Goal: Transaction & Acquisition: Book appointment/travel/reservation

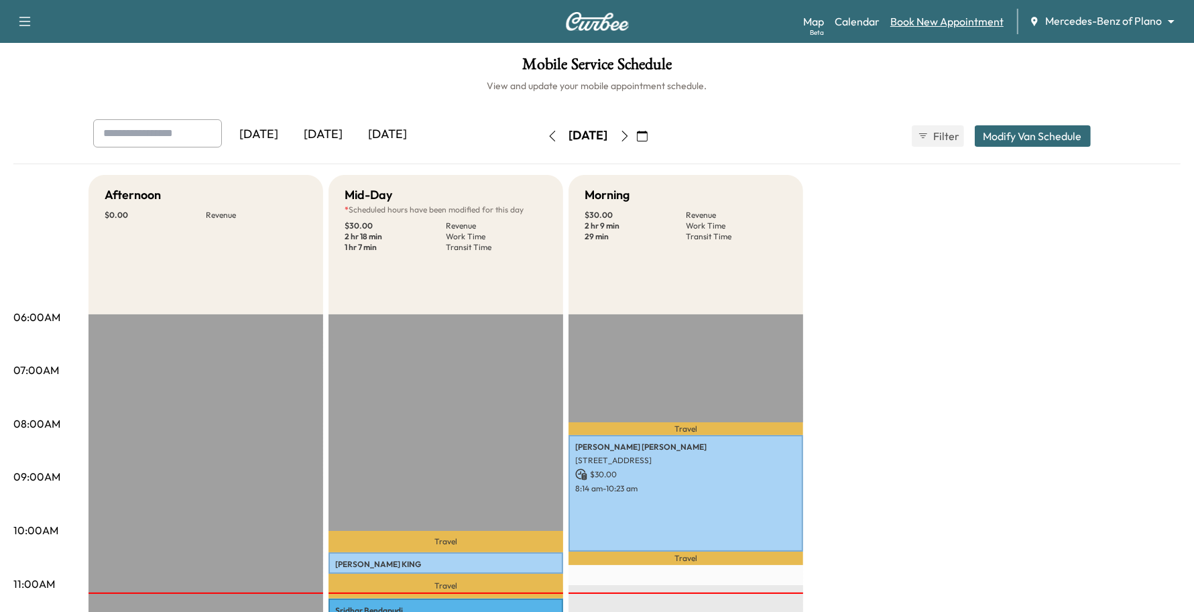
click at [977, 23] on link "Book New Appointment" at bounding box center [946, 21] width 113 height 16
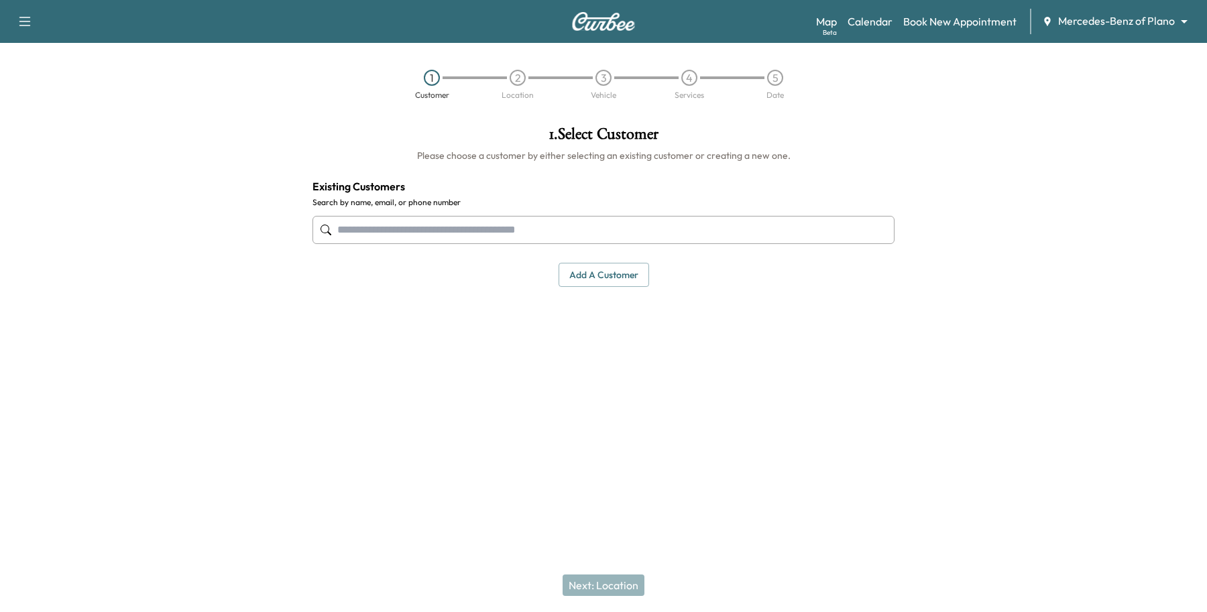
click at [484, 220] on input "text" at bounding box center [603, 230] width 582 height 28
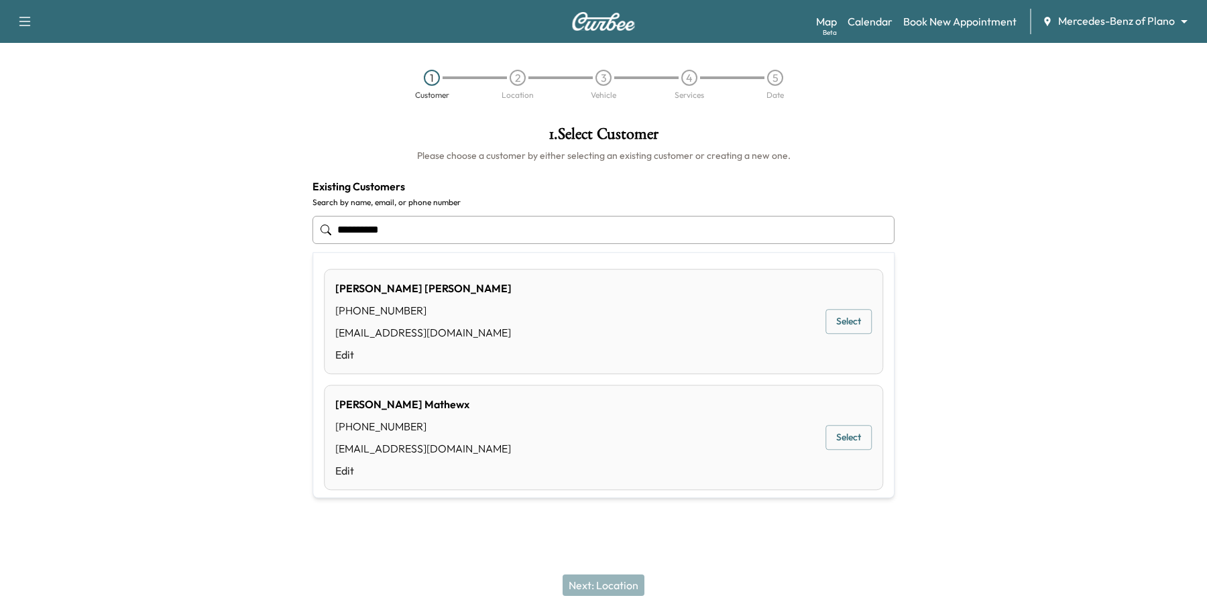
click at [853, 308] on div "[PERSON_NAME] [PHONE_NUMBER] [EMAIL_ADDRESS][DOMAIN_NAME] Edit Select" at bounding box center [603, 321] width 559 height 105
type input "**********"
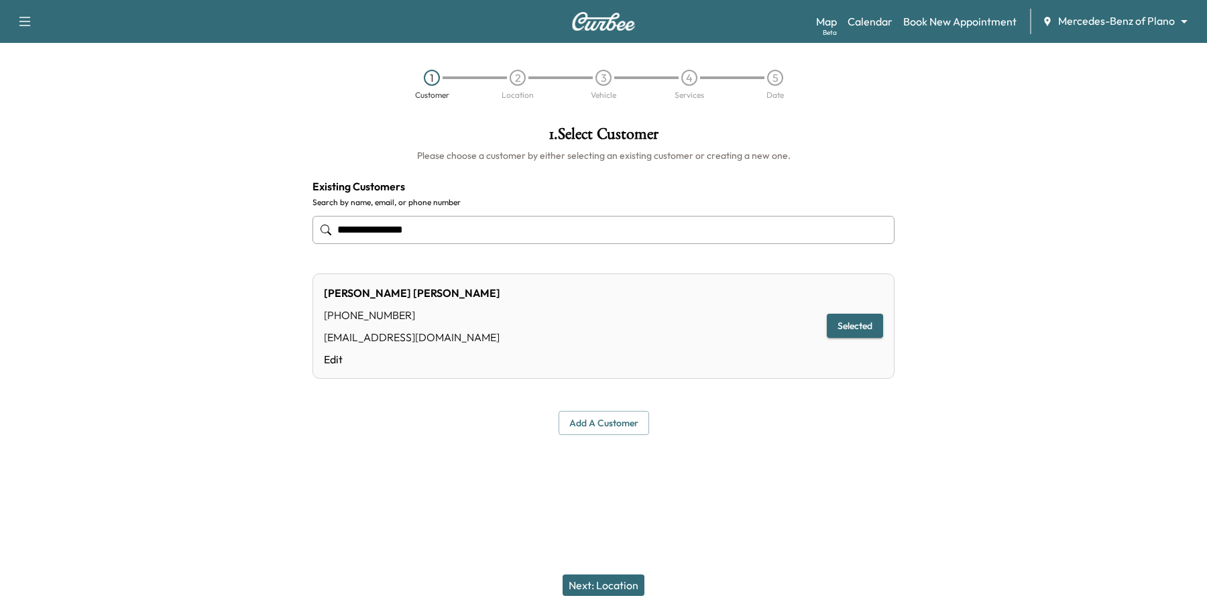
click at [638, 581] on button "Next: Location" at bounding box center [603, 584] width 82 height 21
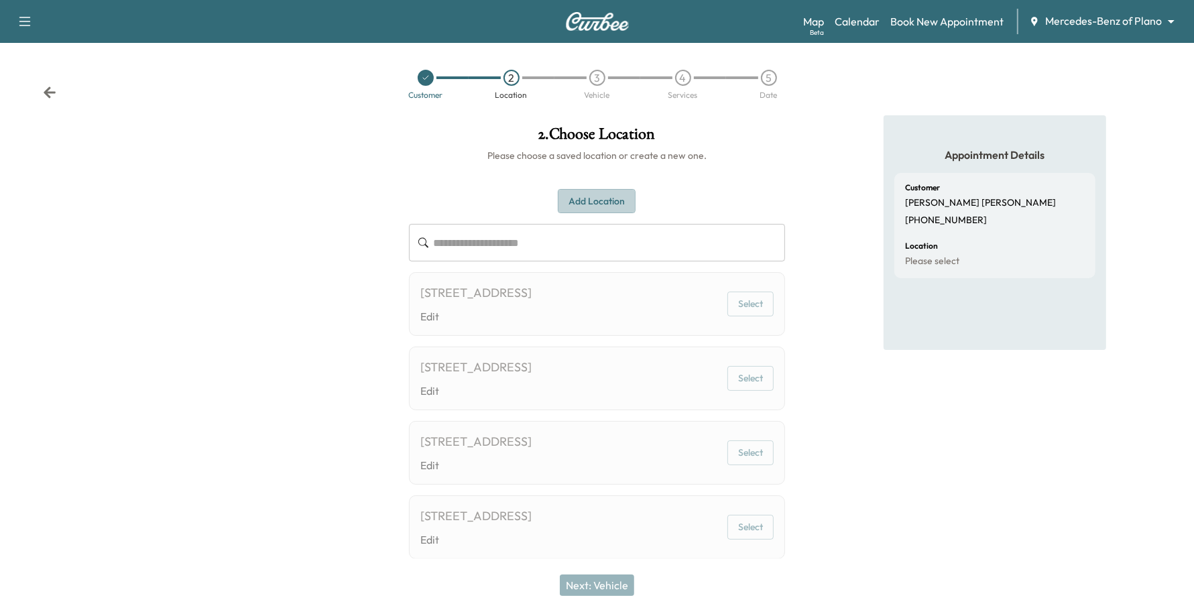
click at [615, 199] on button "Add Location" at bounding box center [597, 201] width 78 height 25
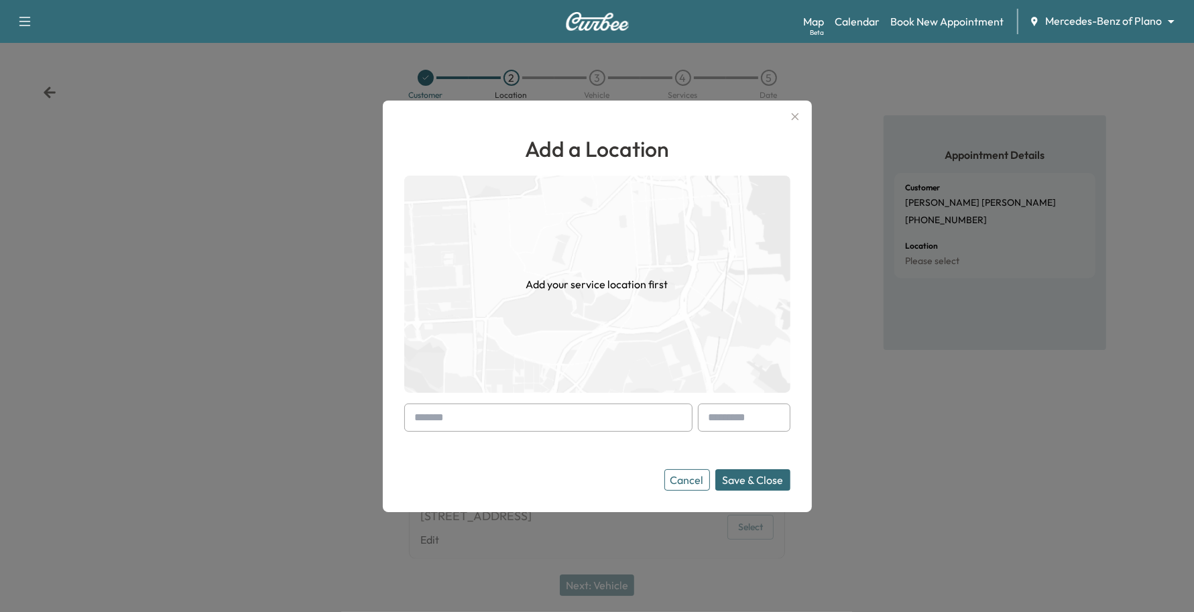
click at [434, 422] on input "text" at bounding box center [548, 418] width 288 height 28
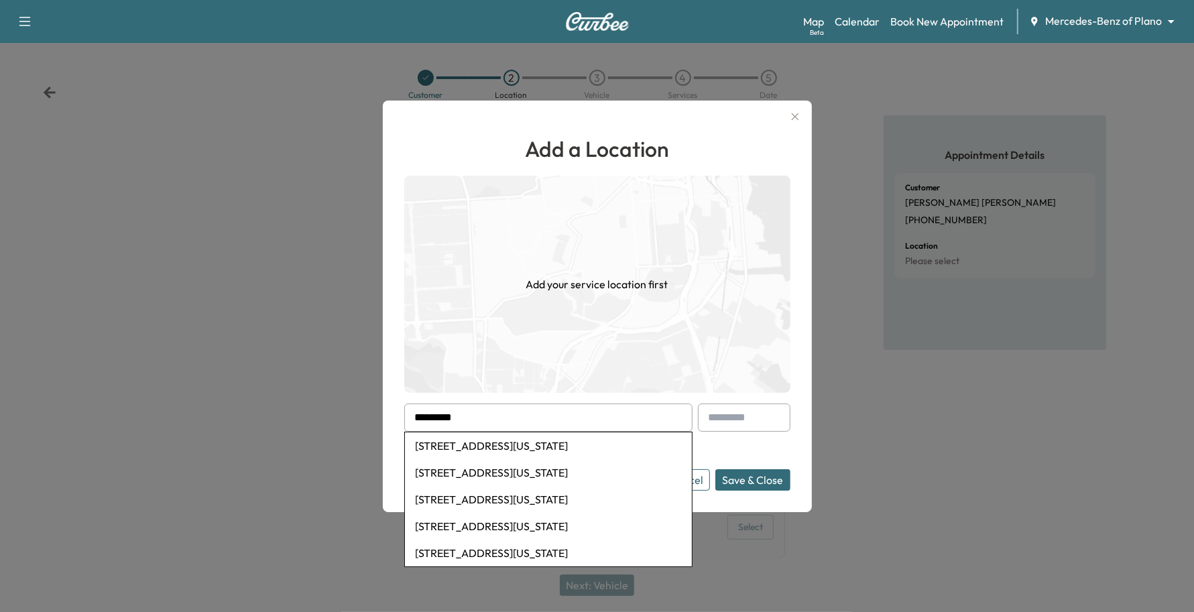
click at [476, 475] on li "[STREET_ADDRESS][US_STATE]" at bounding box center [548, 472] width 287 height 27
type input "**********"
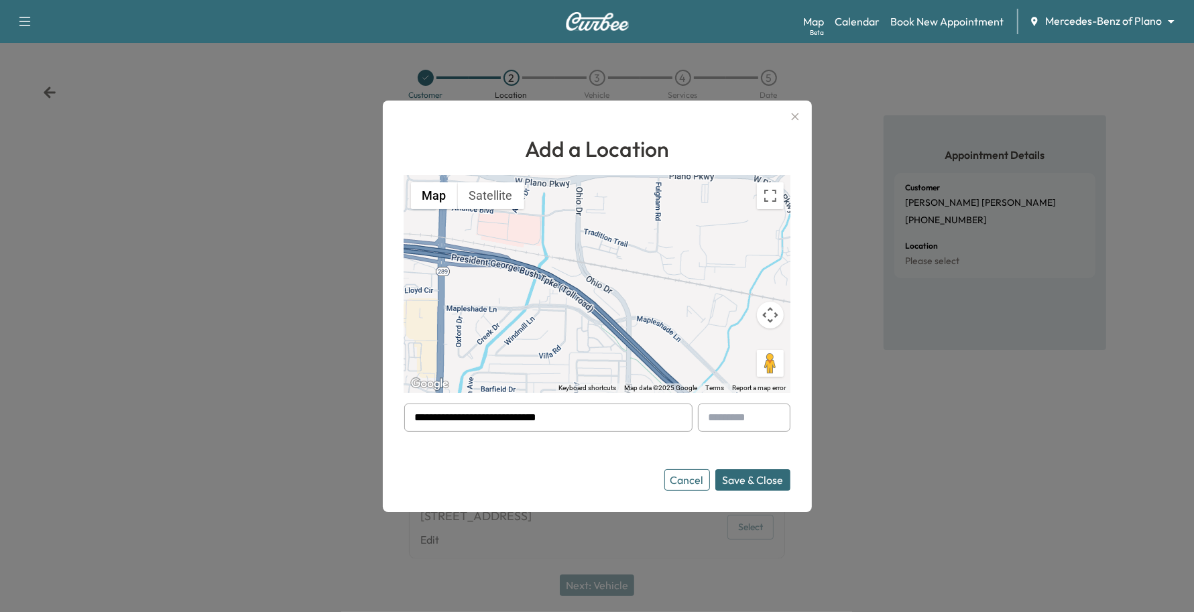
click at [772, 477] on button "Save & Close" at bounding box center [752, 479] width 75 height 21
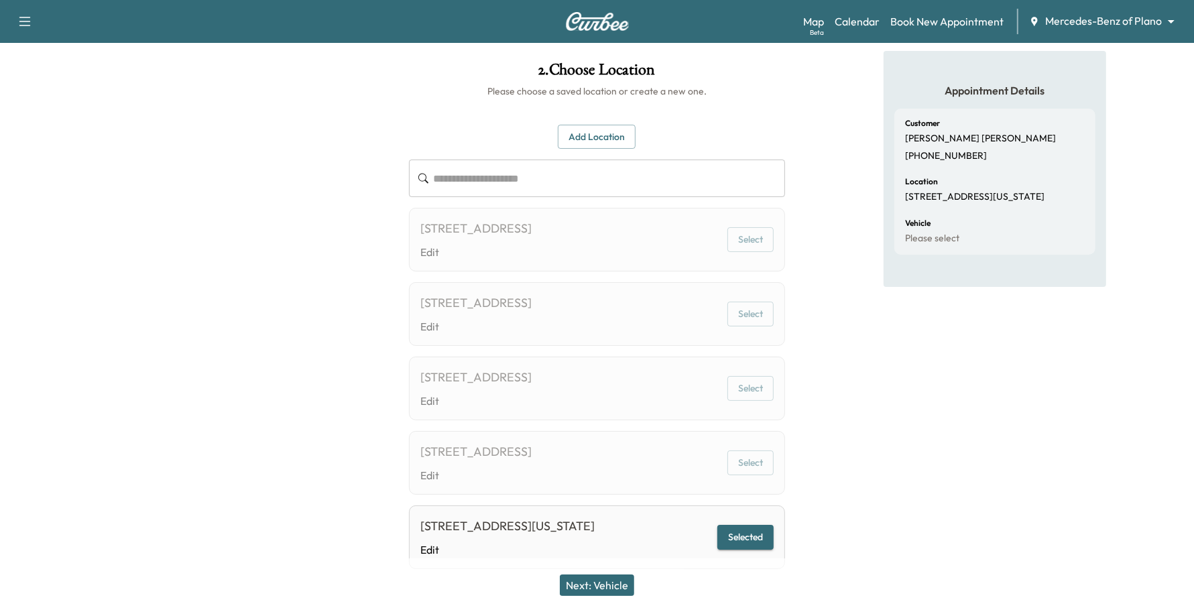
scroll to position [84, 0]
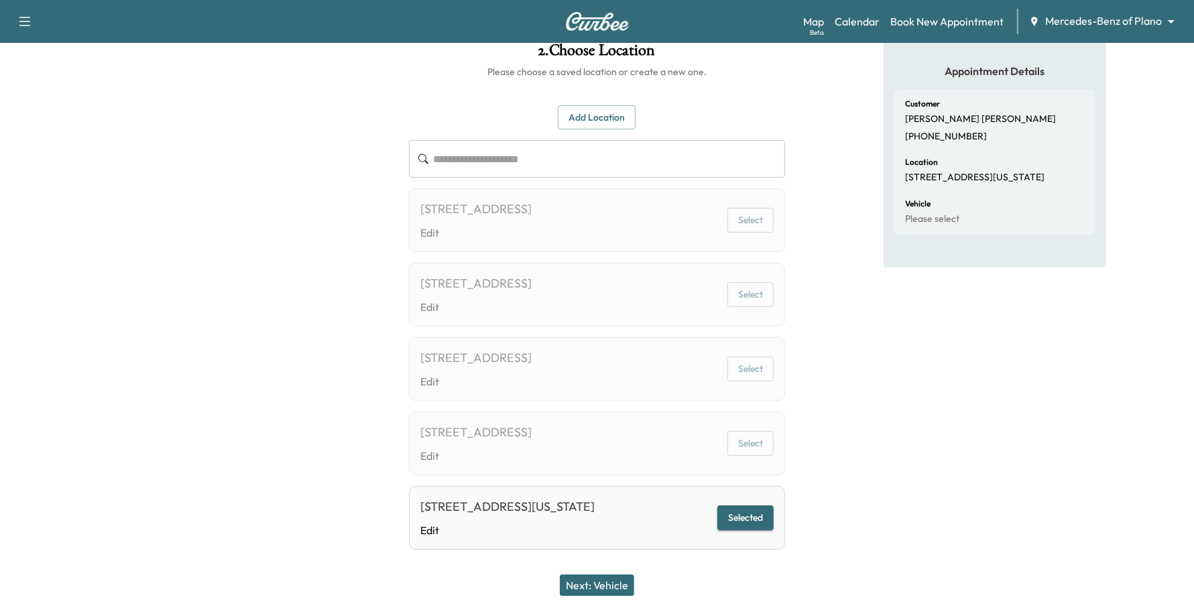
click at [613, 581] on button "Next: Vehicle" at bounding box center [597, 584] width 74 height 21
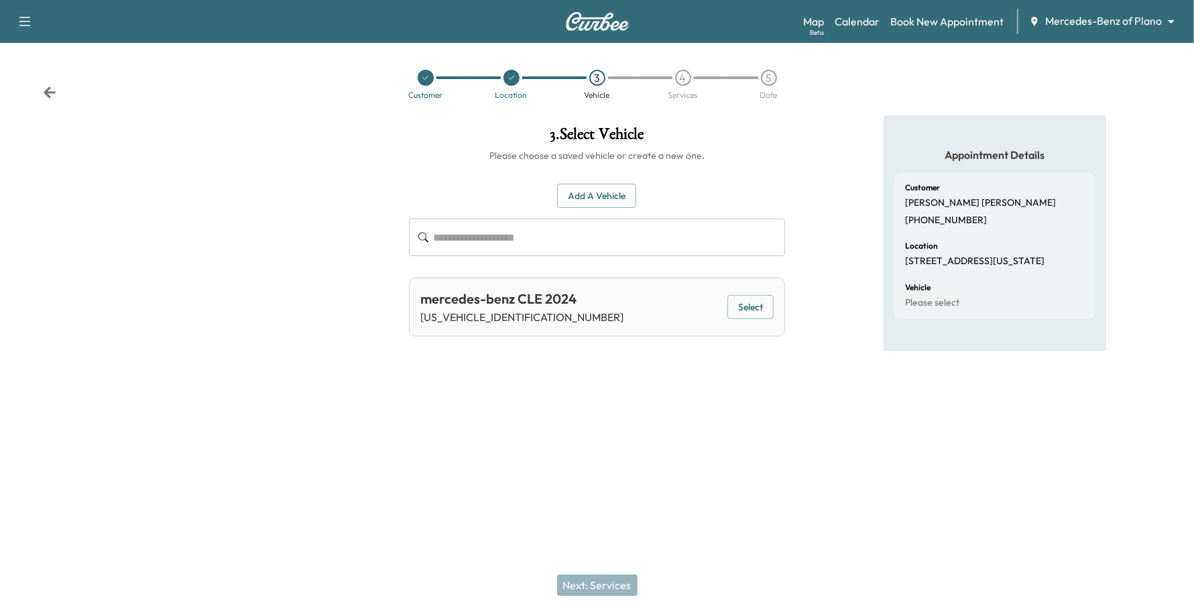
scroll to position [0, 0]
click at [751, 314] on button "Select" at bounding box center [759, 307] width 46 height 25
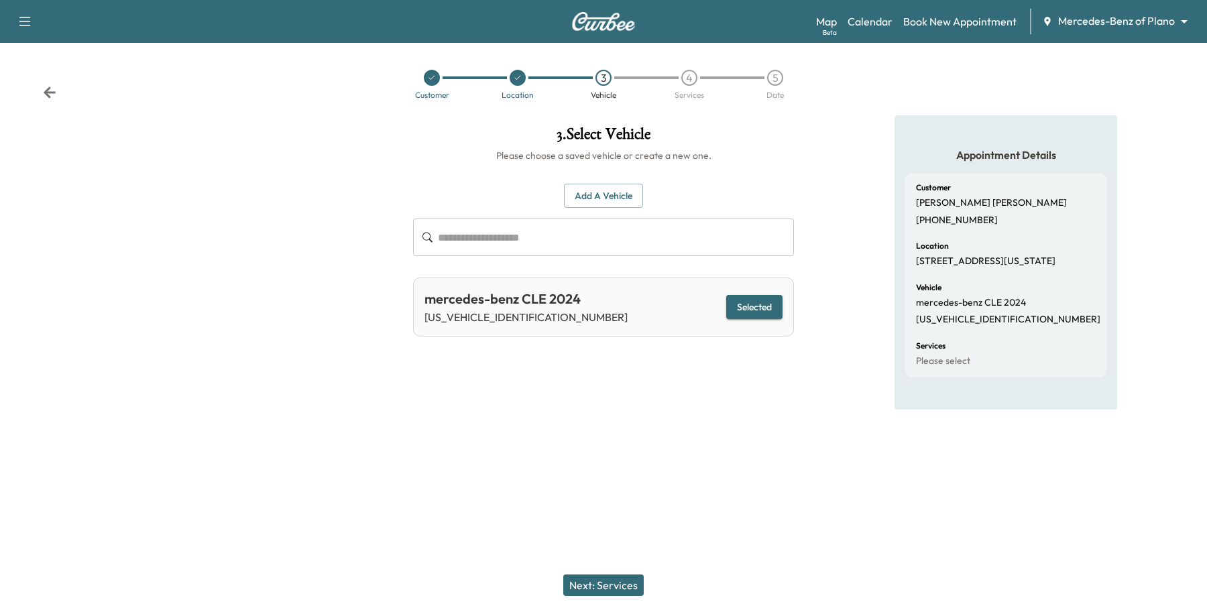
click at [580, 591] on button "Next: Services" at bounding box center [603, 584] width 80 height 21
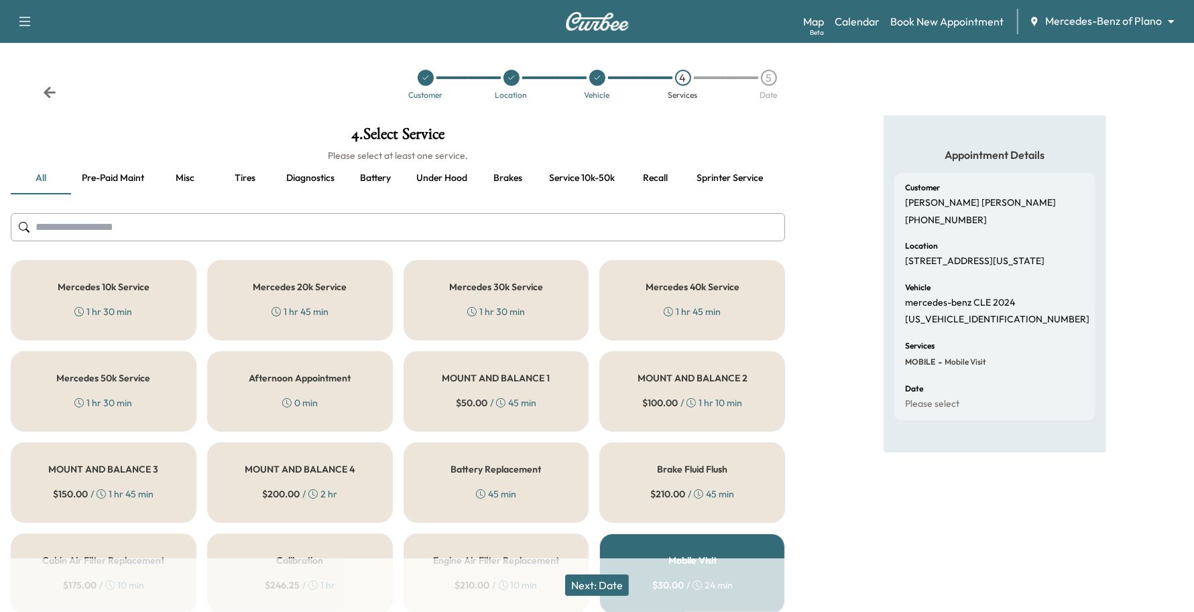
click at [284, 289] on h5 "Mercedes 20k Service" at bounding box center [300, 286] width 94 height 9
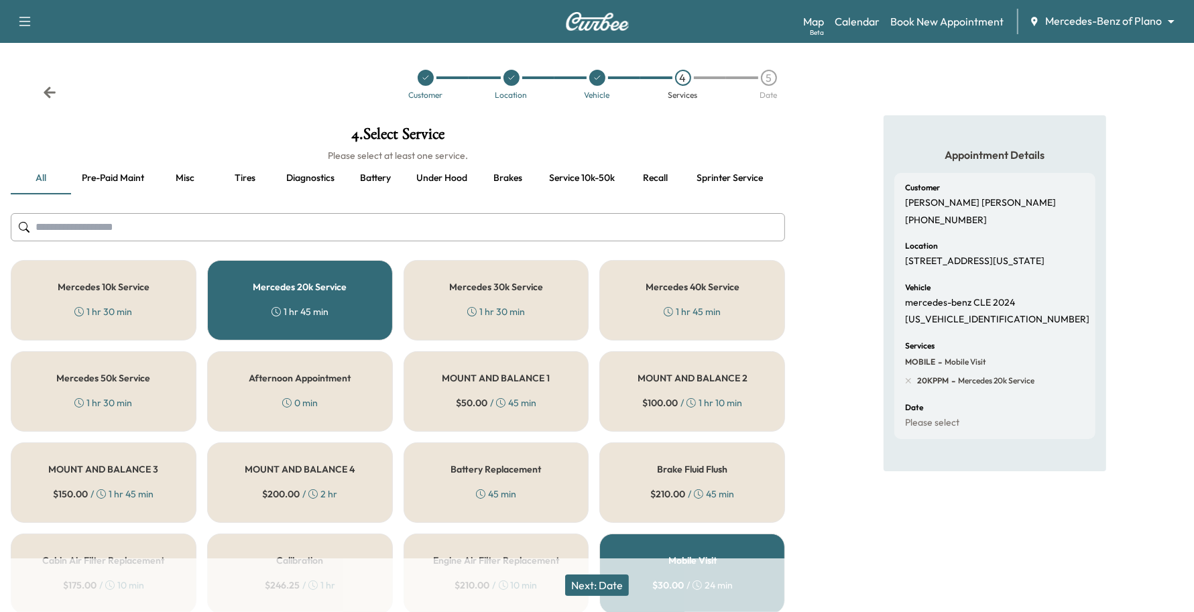
click at [597, 593] on button "Next: Date" at bounding box center [597, 584] width 64 height 21
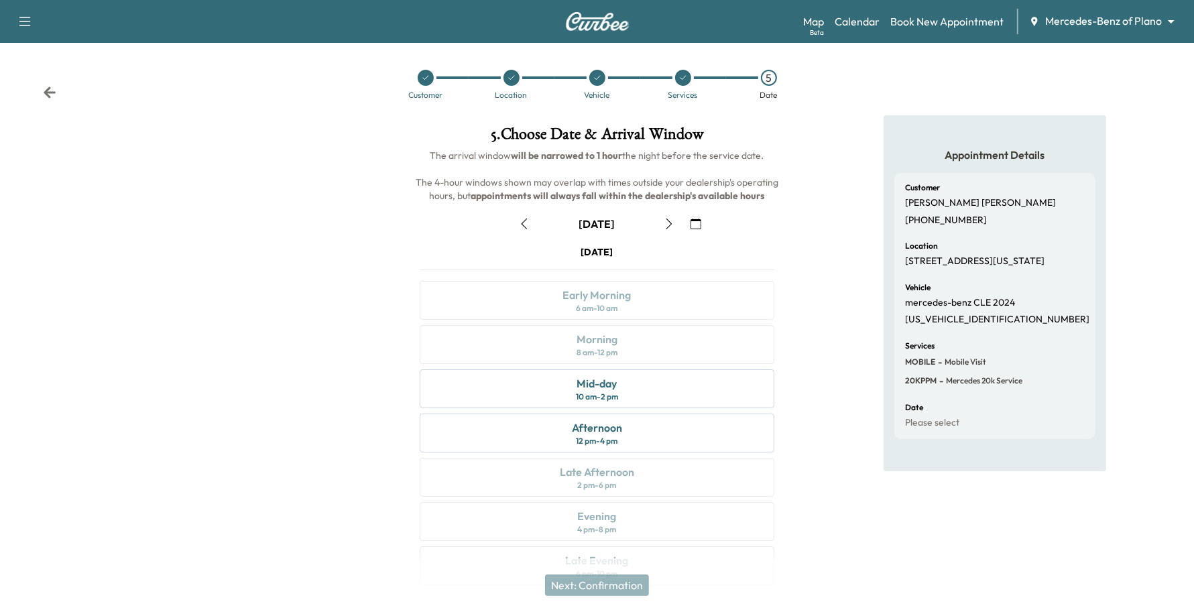
click at [667, 222] on icon "button" at bounding box center [669, 224] width 11 height 11
click at [515, 223] on button "button" at bounding box center [524, 223] width 23 height 21
click at [489, 398] on div "Mid-day 10 am - 2 pm" at bounding box center [597, 388] width 355 height 39
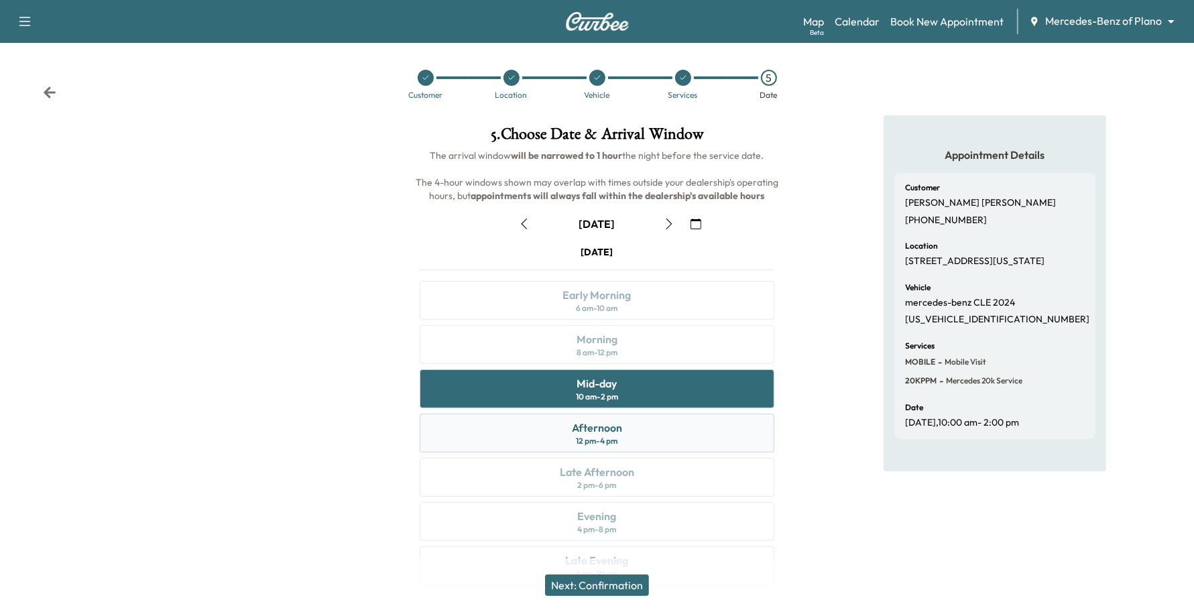
click at [484, 426] on div "Afternoon 12 pm - 4 pm" at bounding box center [597, 433] width 355 height 39
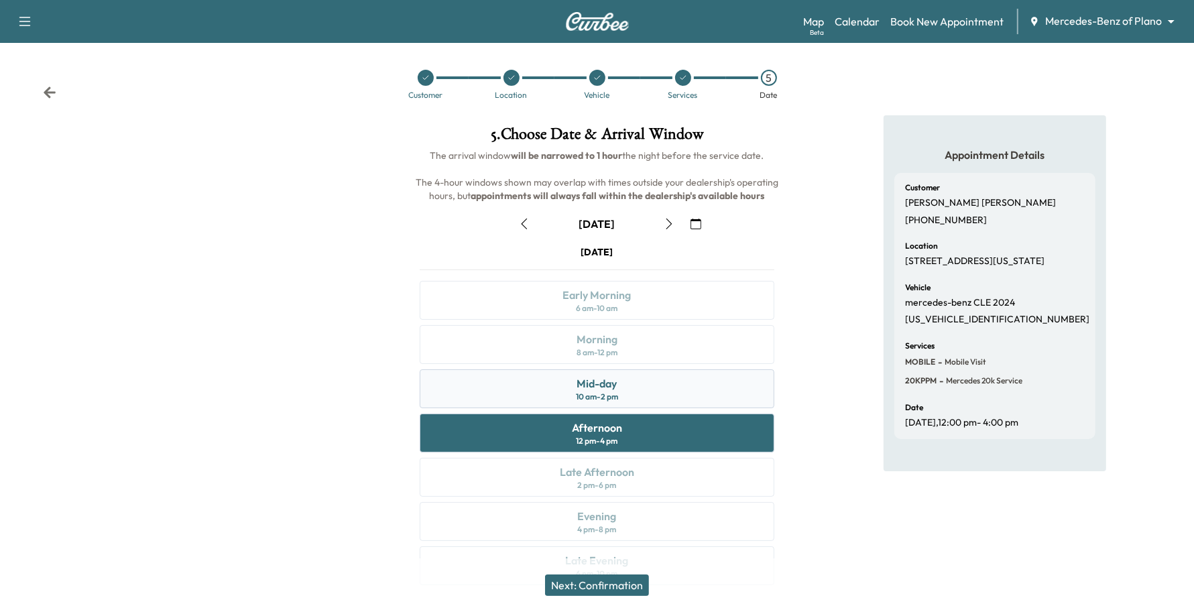
click at [486, 397] on div "Mid-day 10 am - 2 pm" at bounding box center [597, 388] width 355 height 39
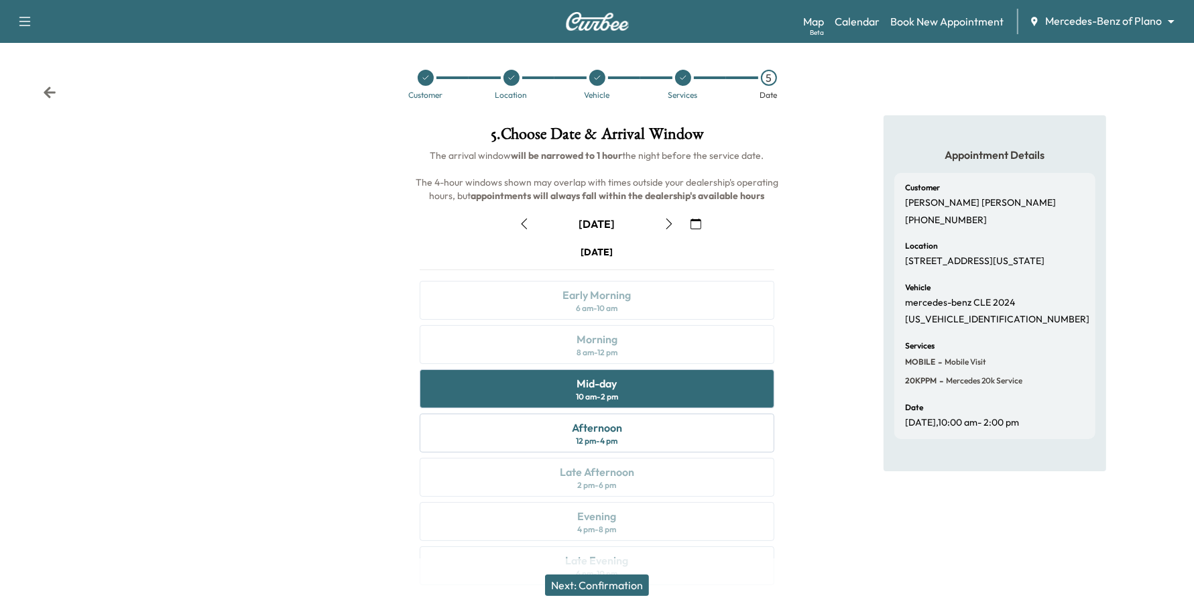
click at [660, 225] on button "button" at bounding box center [669, 223] width 23 height 21
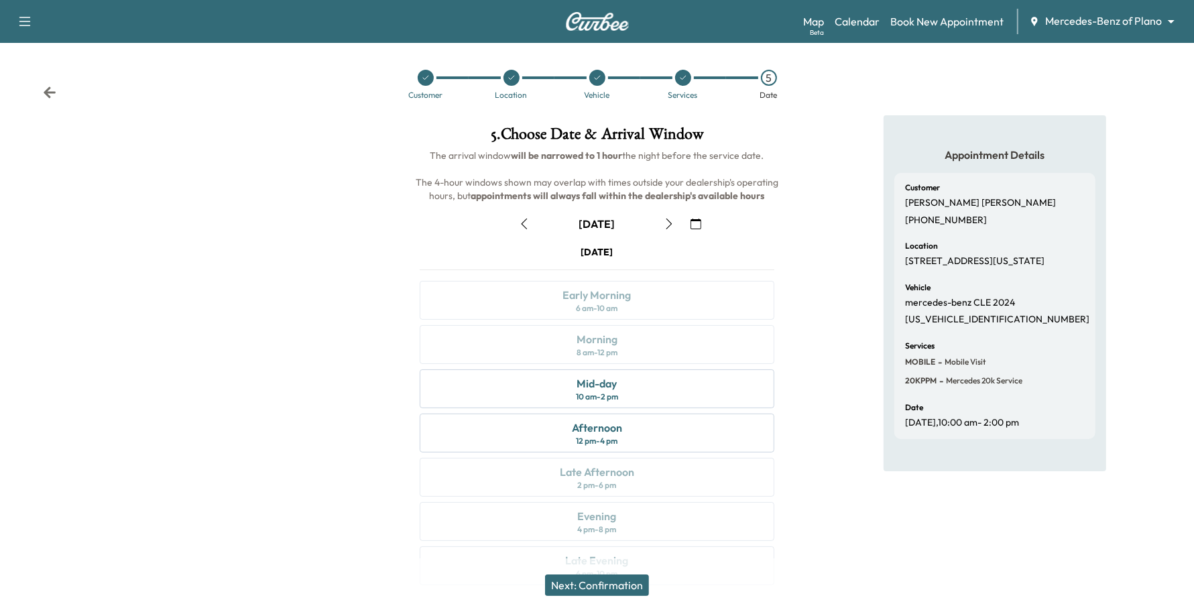
click at [661, 225] on button "button" at bounding box center [669, 223] width 23 height 21
click at [601, 341] on div "Morning" at bounding box center [597, 339] width 41 height 16
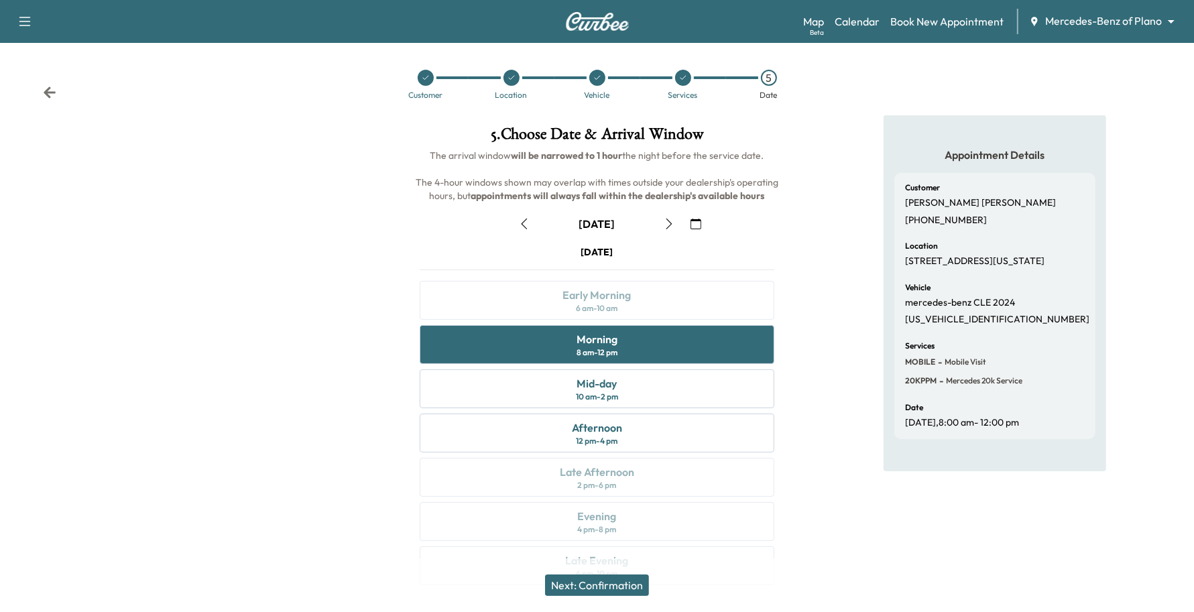
click at [672, 226] on icon "button" at bounding box center [669, 224] width 11 height 11
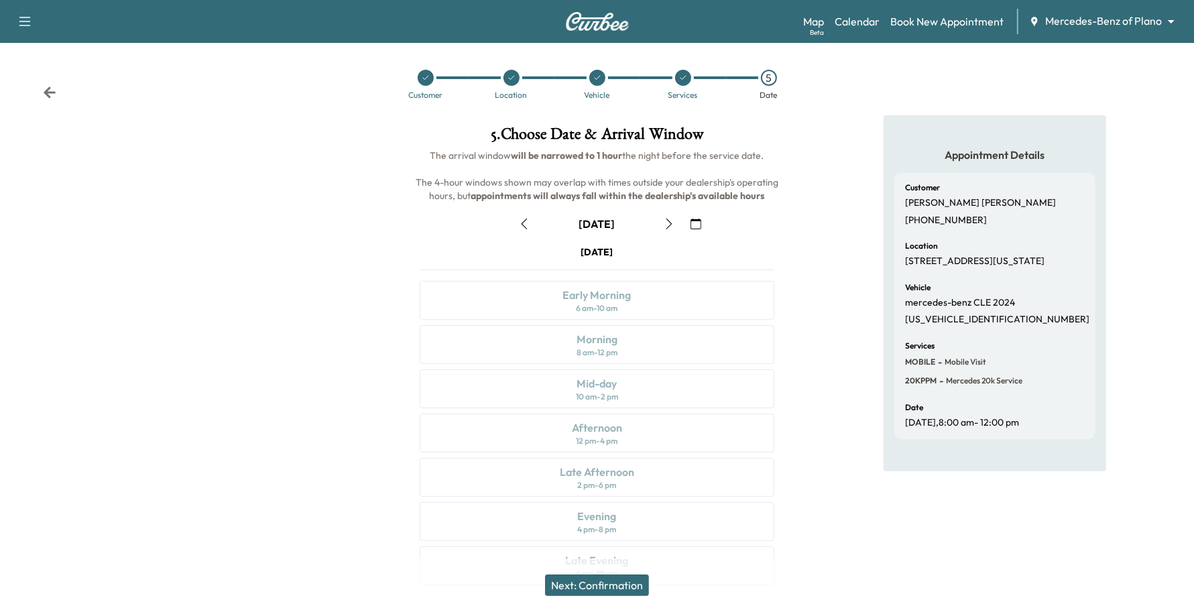
click at [534, 230] on button "button" at bounding box center [524, 223] width 23 height 21
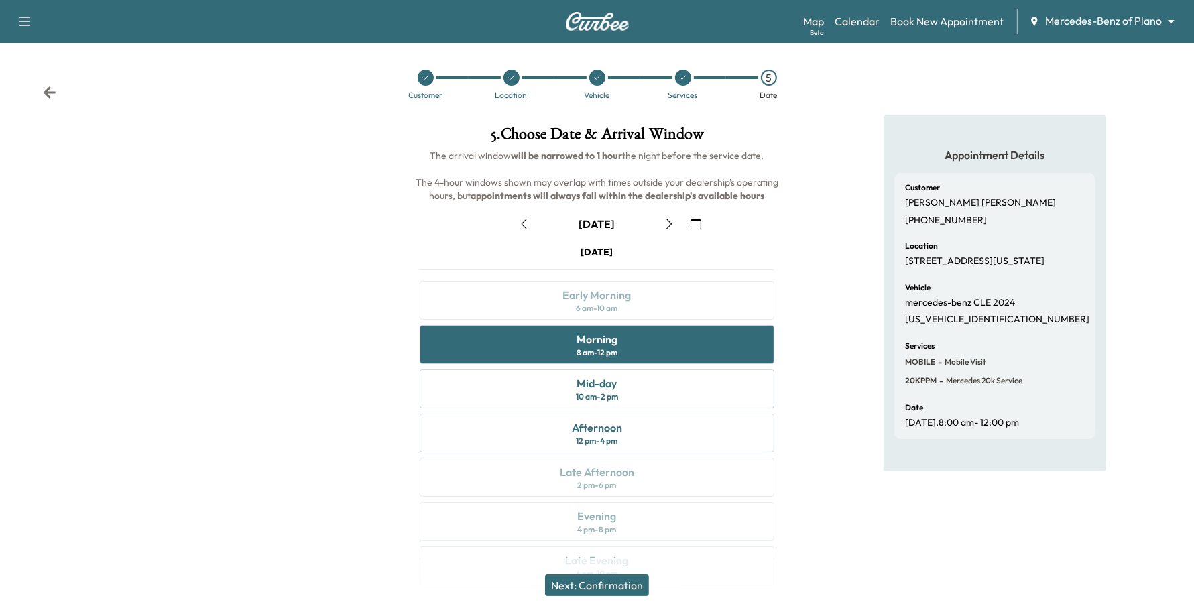
click at [638, 587] on button "Next: Confirmation" at bounding box center [597, 584] width 104 height 21
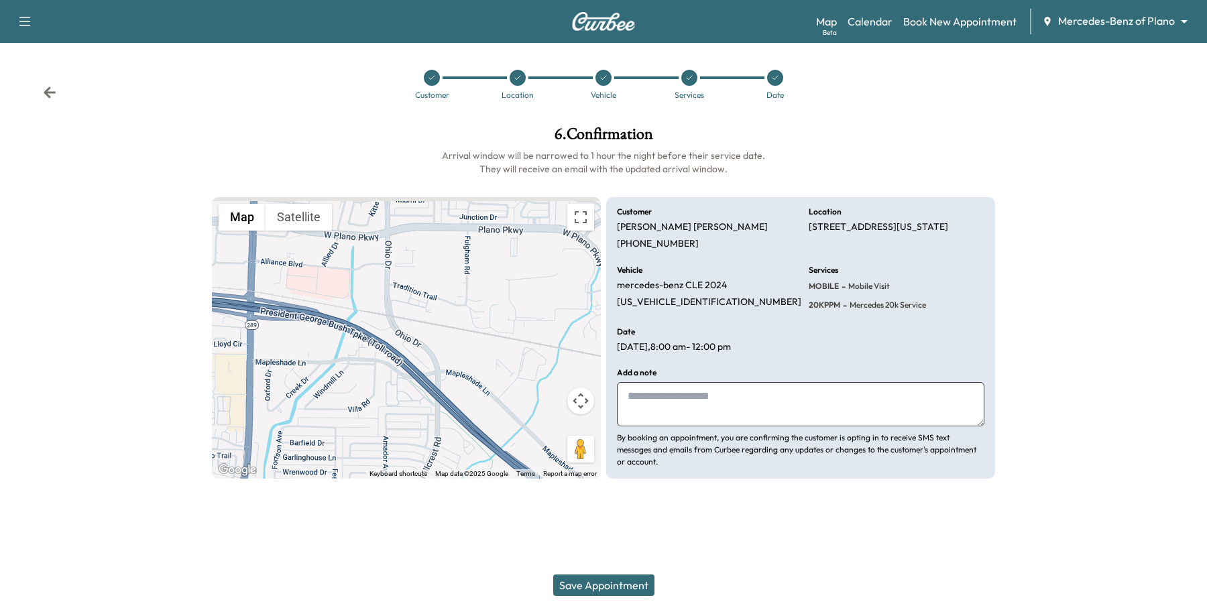
click at [635, 578] on button "Save Appointment" at bounding box center [603, 584] width 101 height 21
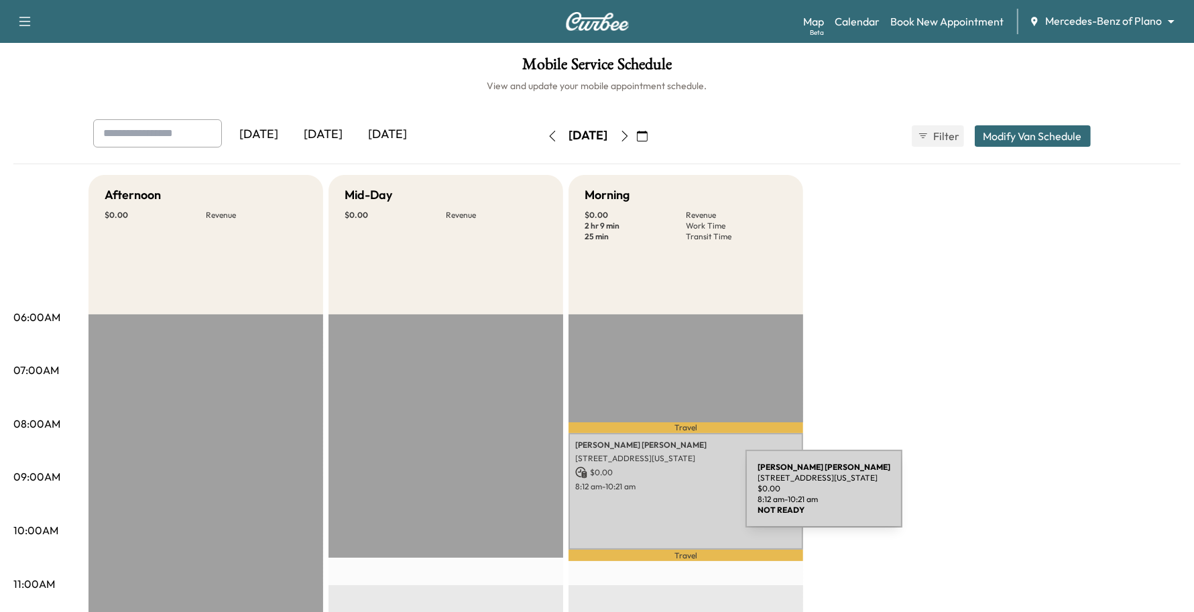
click at [645, 497] on div "[PERSON_NAME] [STREET_ADDRESS][US_STATE] $ 0.00 8:12 am - 10:21 am" at bounding box center [685, 491] width 235 height 117
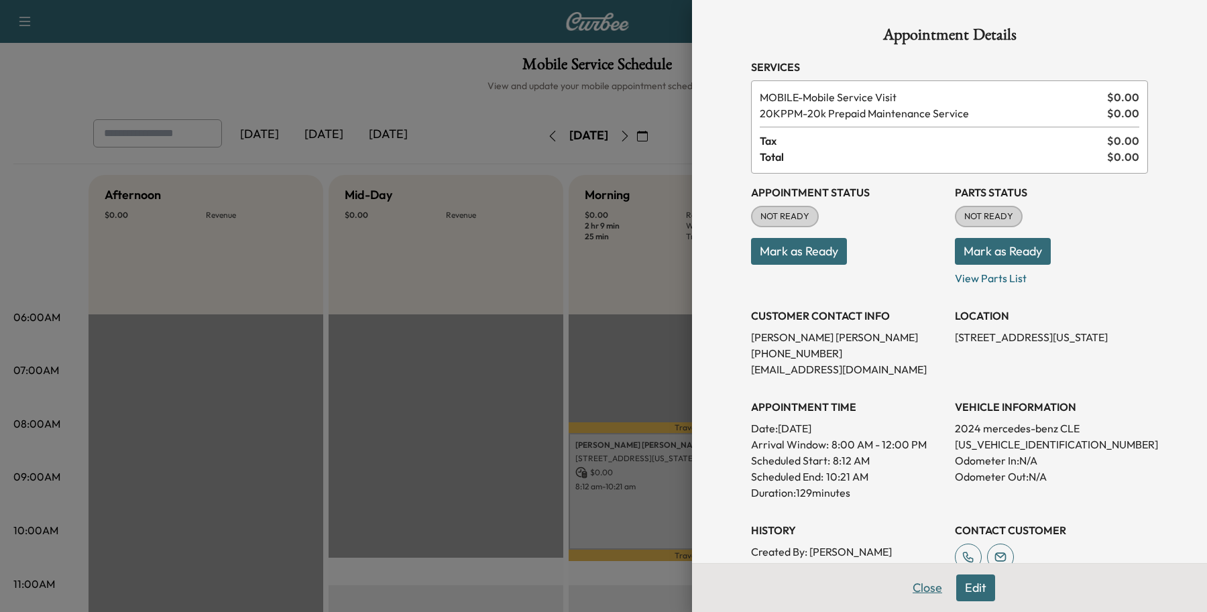
click at [916, 587] on button "Close" at bounding box center [927, 587] width 47 height 27
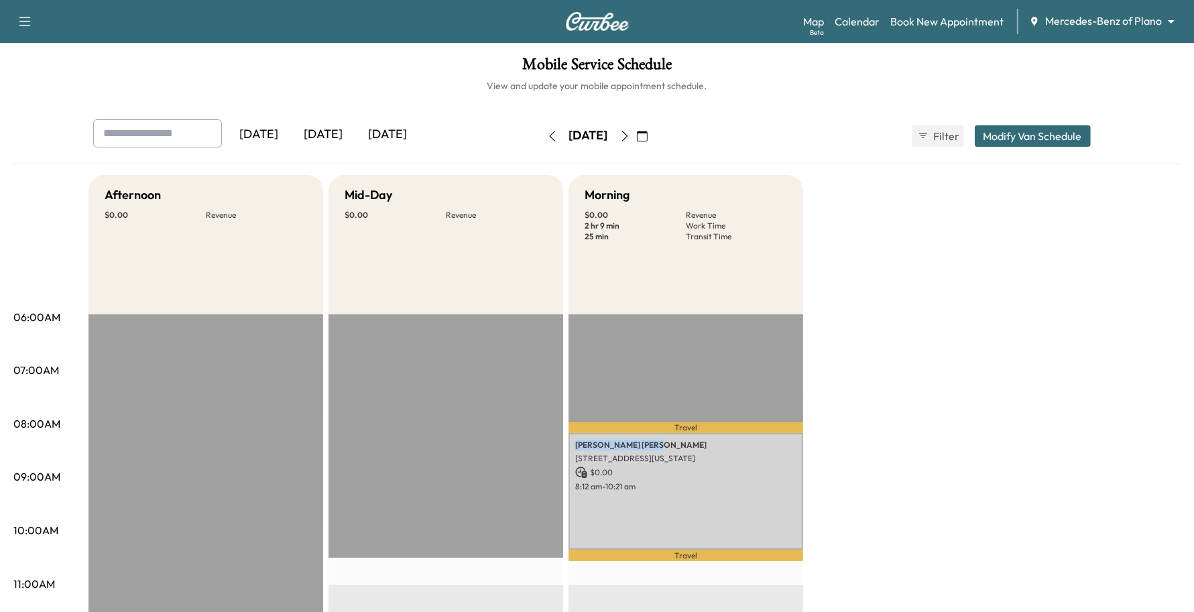
drag, startPoint x: 644, startPoint y: 447, endPoint x: 565, endPoint y: 440, distance: 79.4
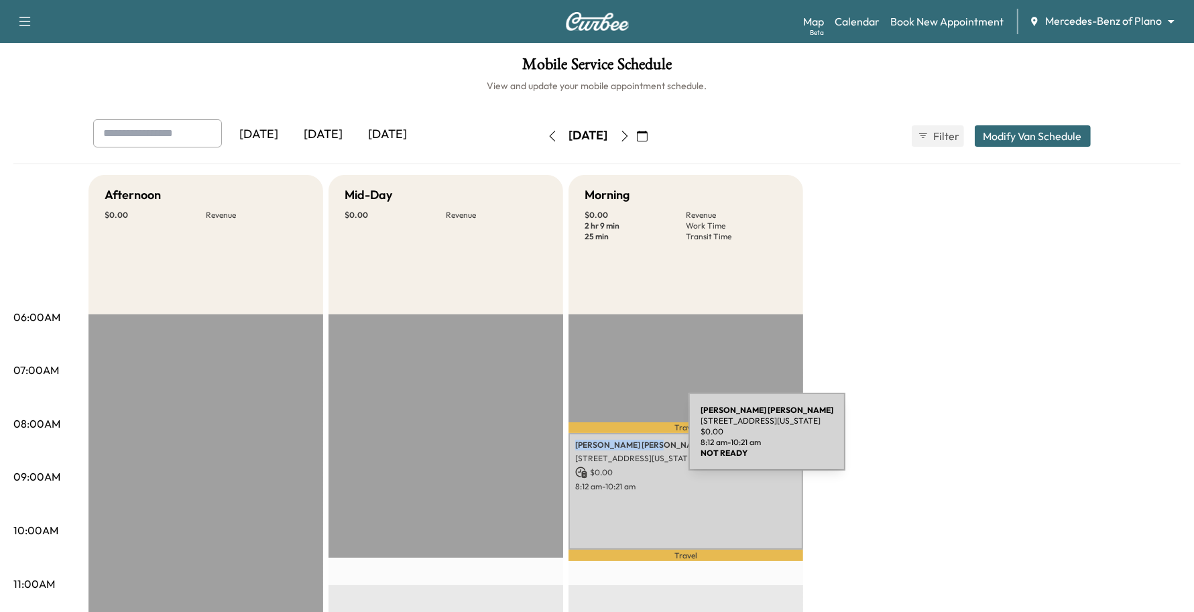
copy p "[PERSON_NAME]"
